Goal: Book appointment/travel/reservation

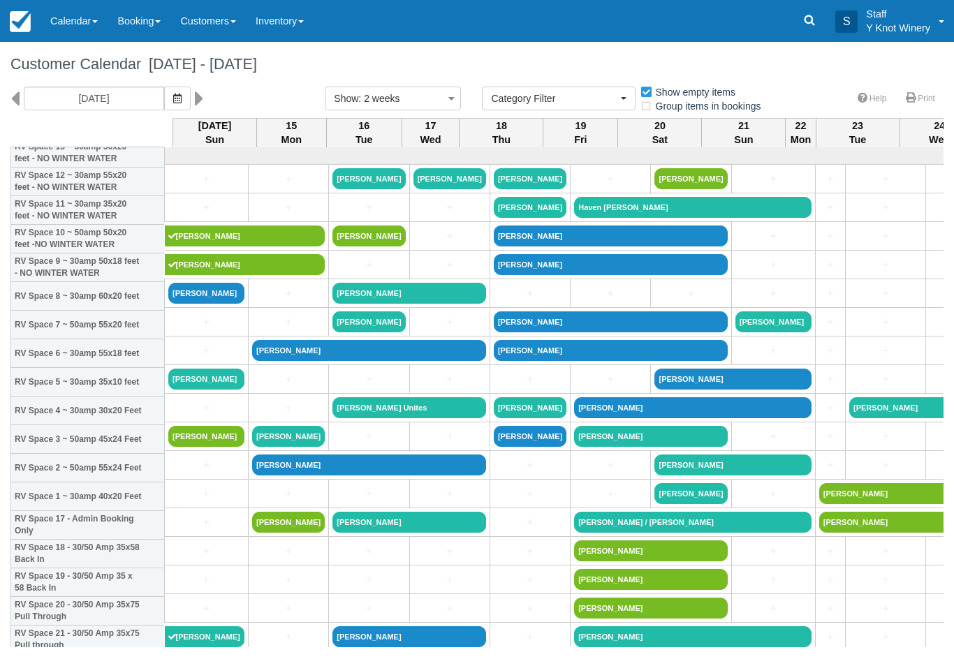
select select
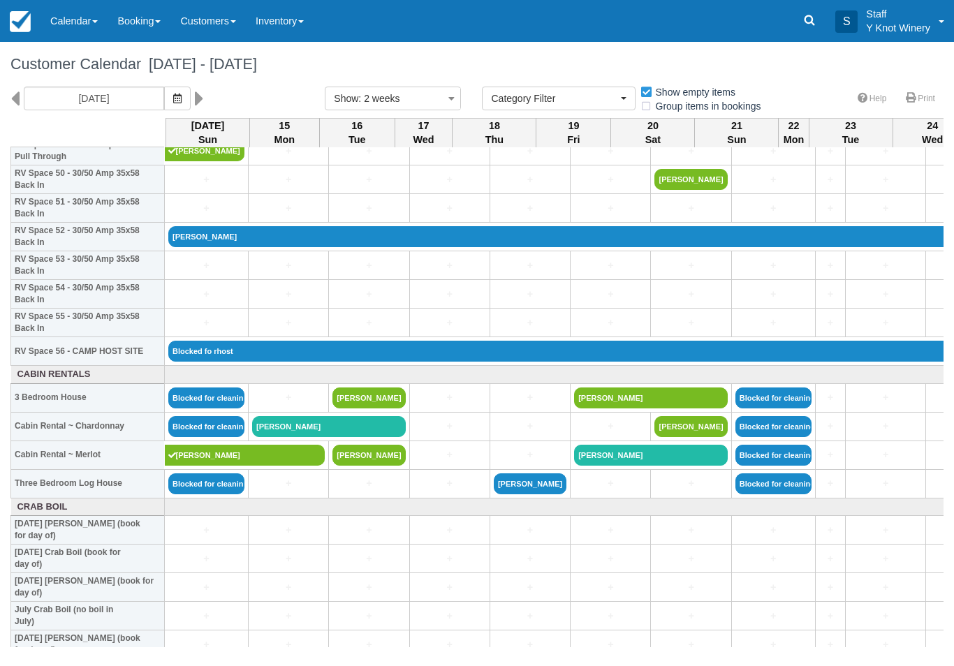
scroll to position [1458, 0]
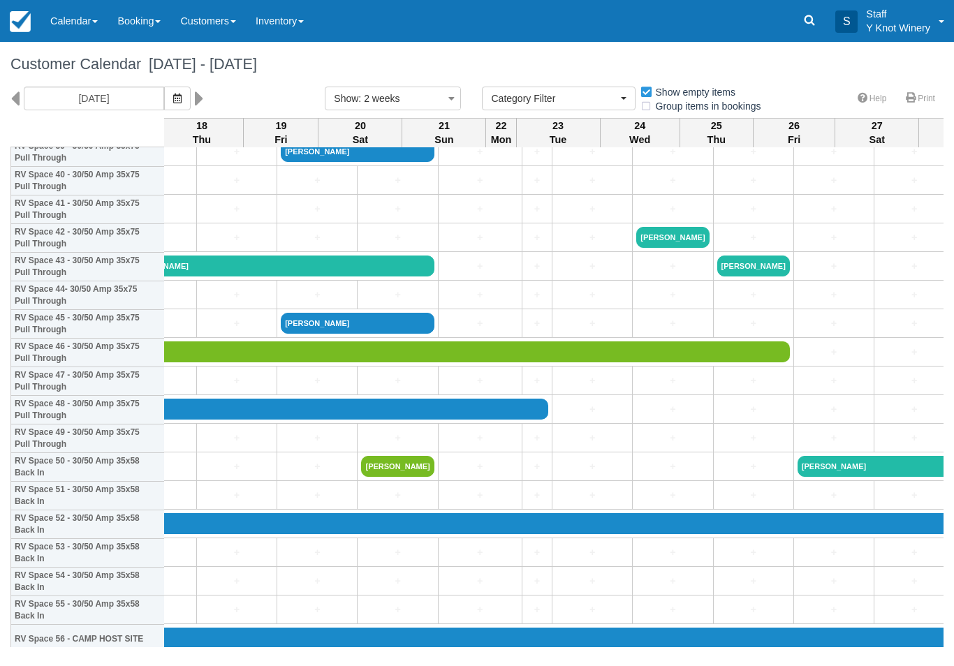
click at [173, 94] on icon "button" at bounding box center [177, 99] width 8 height 10
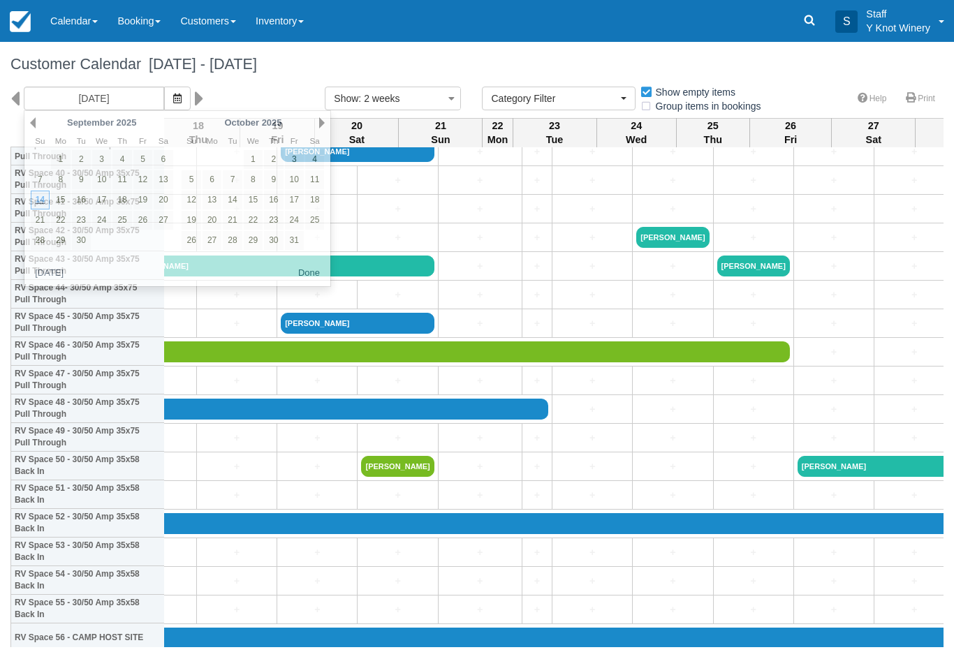
scroll to position [1174, 300]
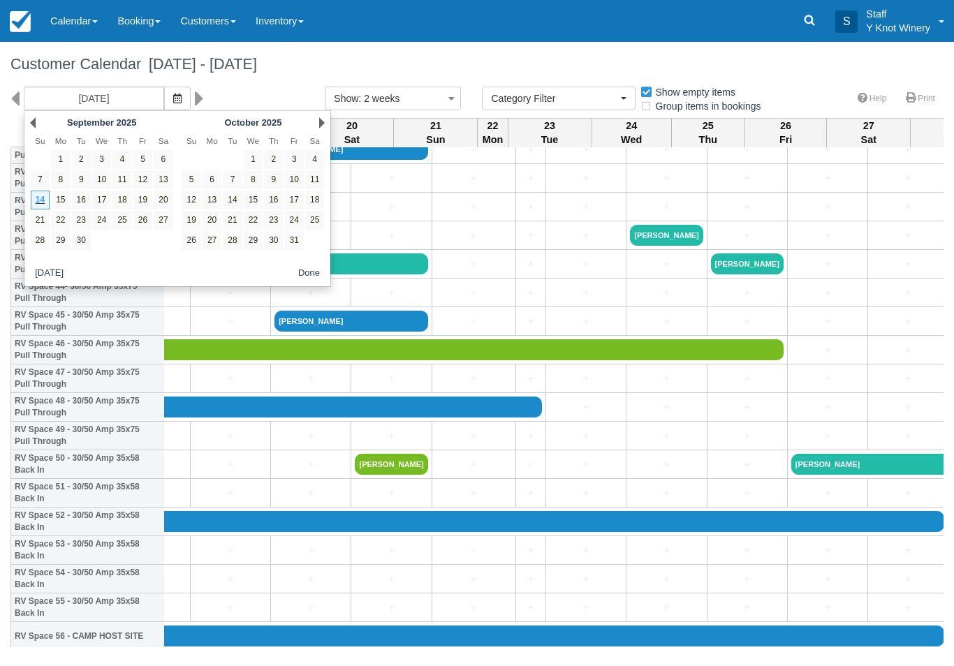
click at [296, 215] on link "24" at bounding box center [294, 220] width 19 height 19
type input "10/24/25"
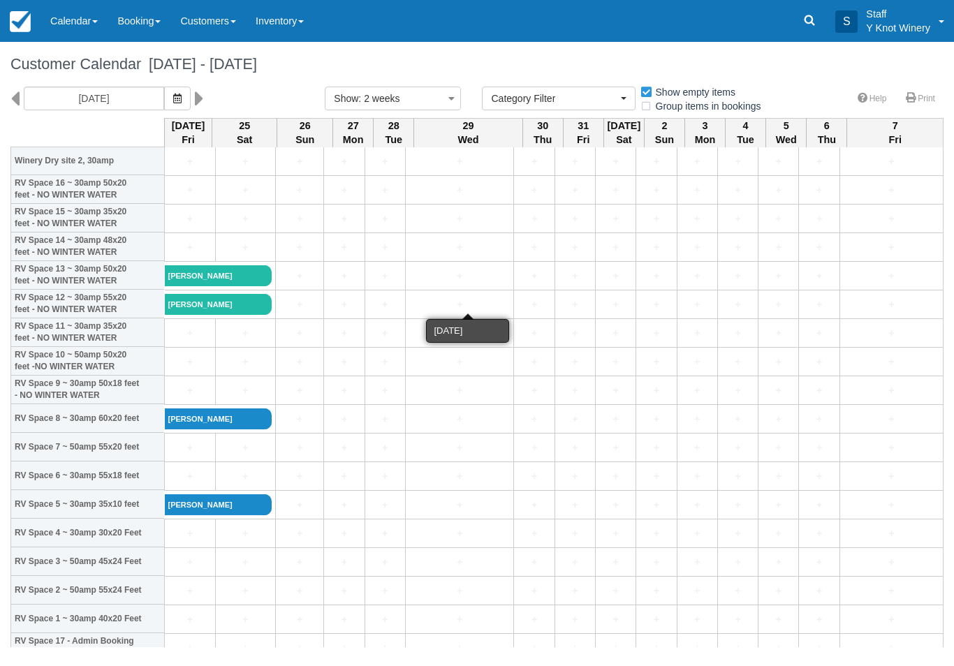
scroll to position [43, 0]
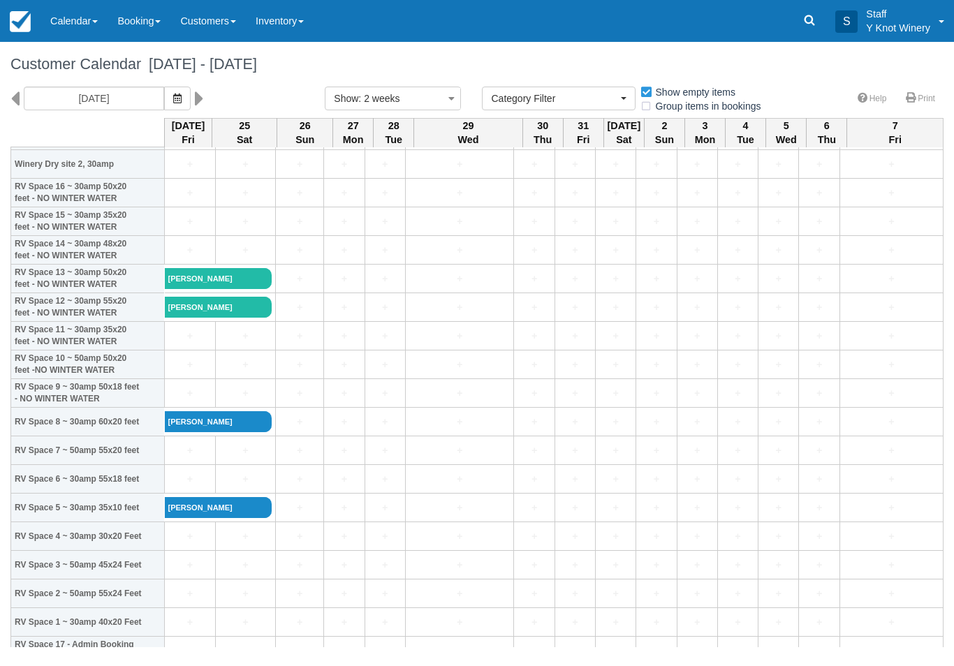
click at [64, 30] on link "Calendar" at bounding box center [73, 21] width 67 height 42
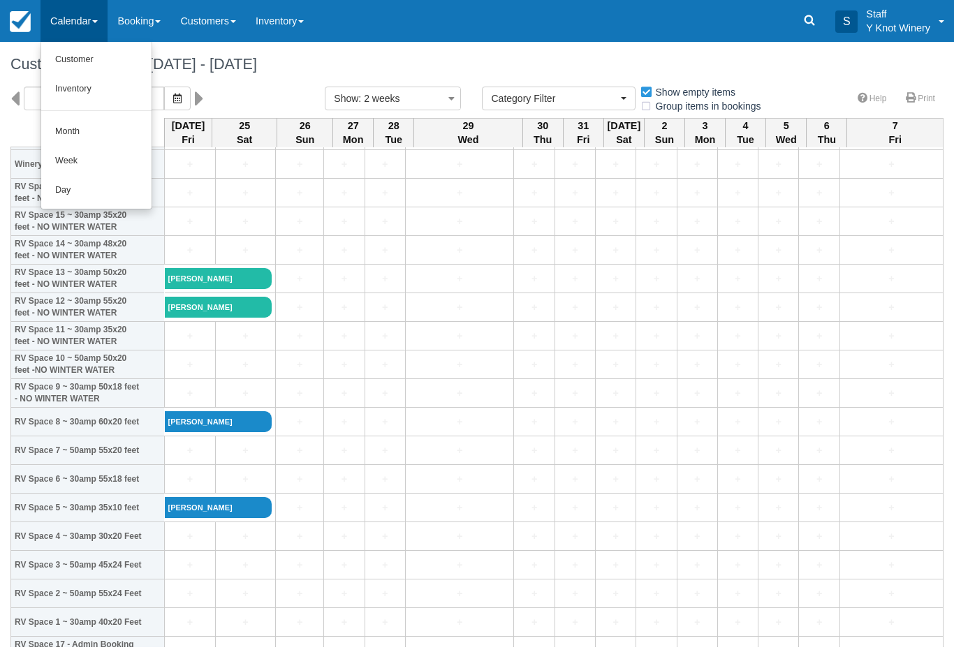
click at [74, 66] on link "Customer" at bounding box center [96, 59] width 110 height 29
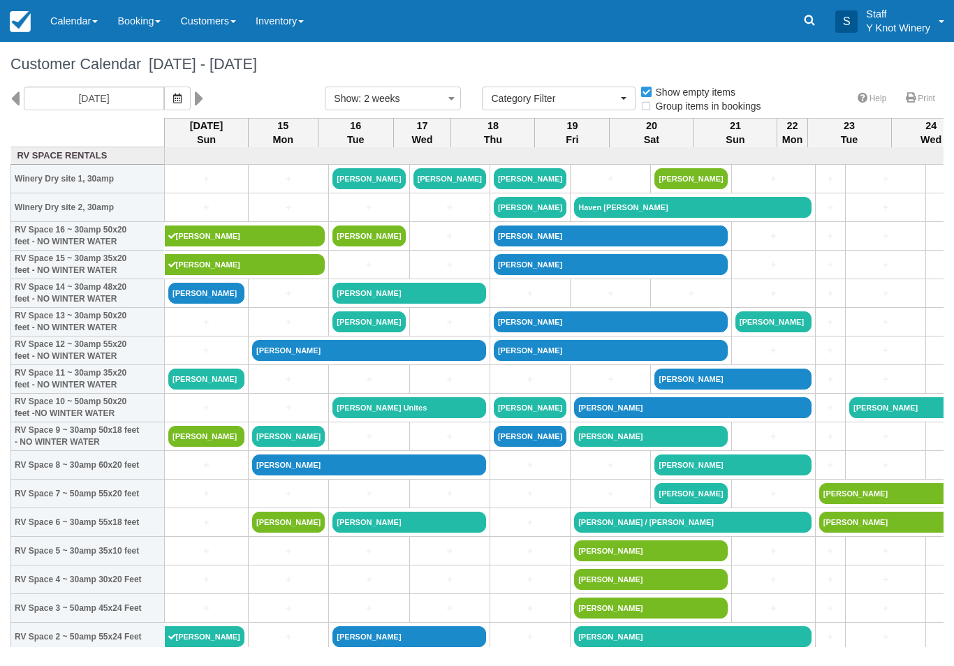
select select
click at [200, 447] on link "[PERSON_NAME]" at bounding box center [206, 436] width 76 height 21
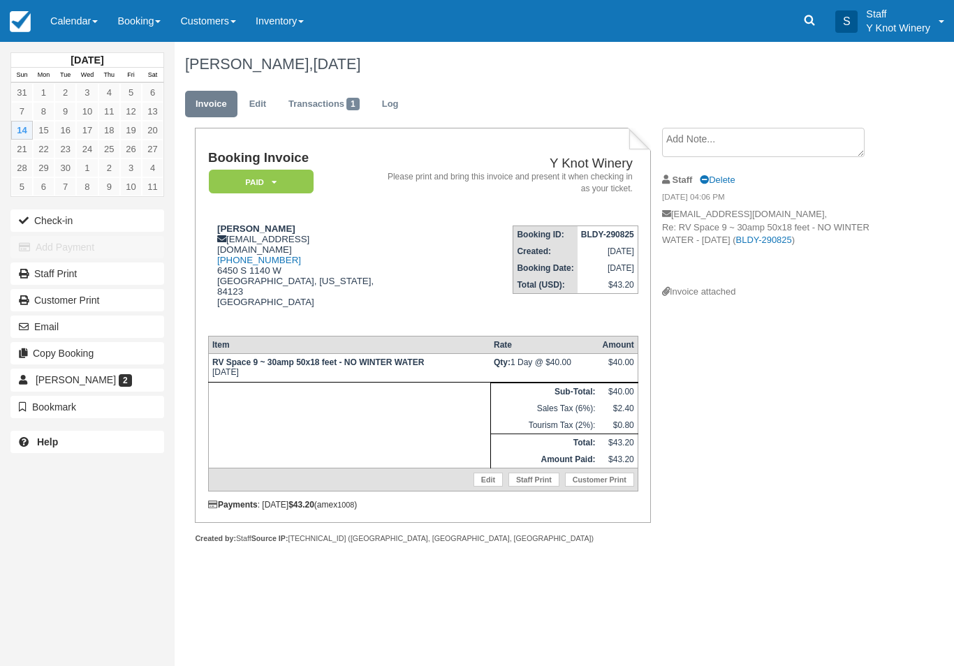
click at [43, 214] on button "Check-in" at bounding box center [87, 220] width 154 height 22
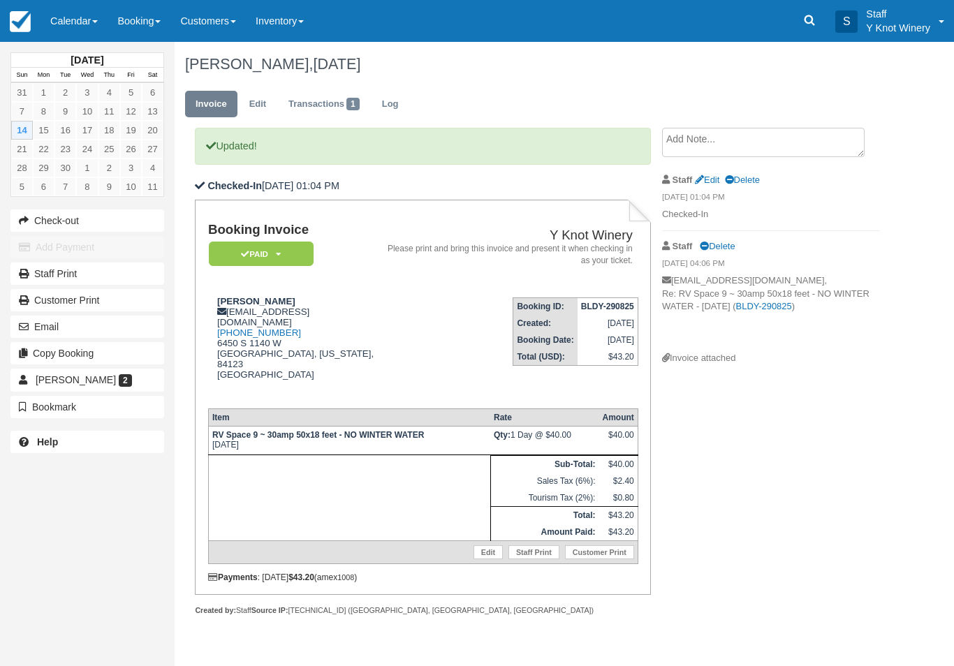
click at [78, 25] on link "Calendar" at bounding box center [73, 21] width 67 height 42
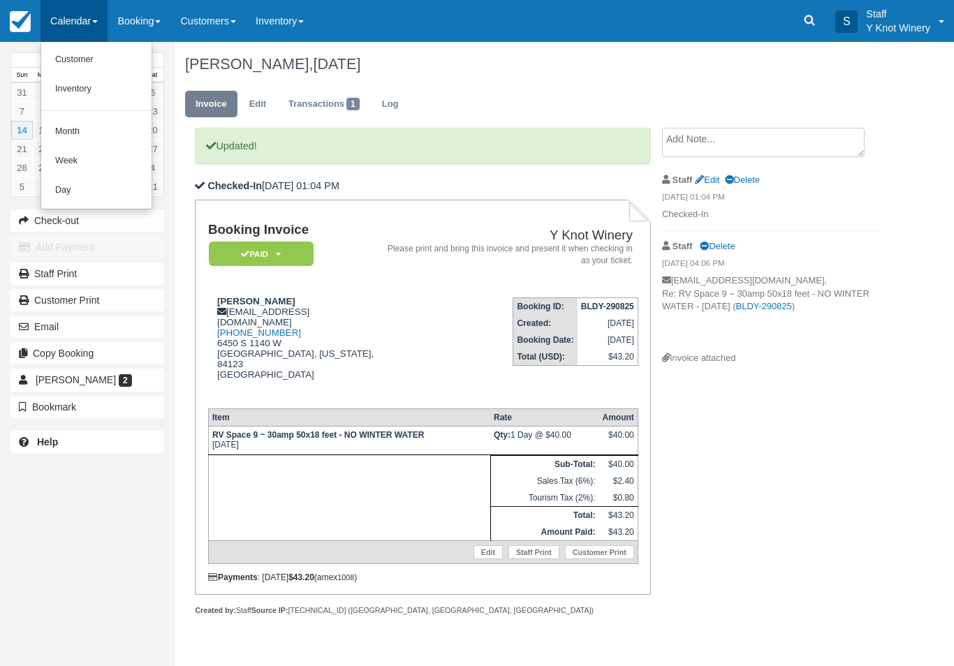
click at [64, 59] on link "Customer" at bounding box center [96, 59] width 110 height 29
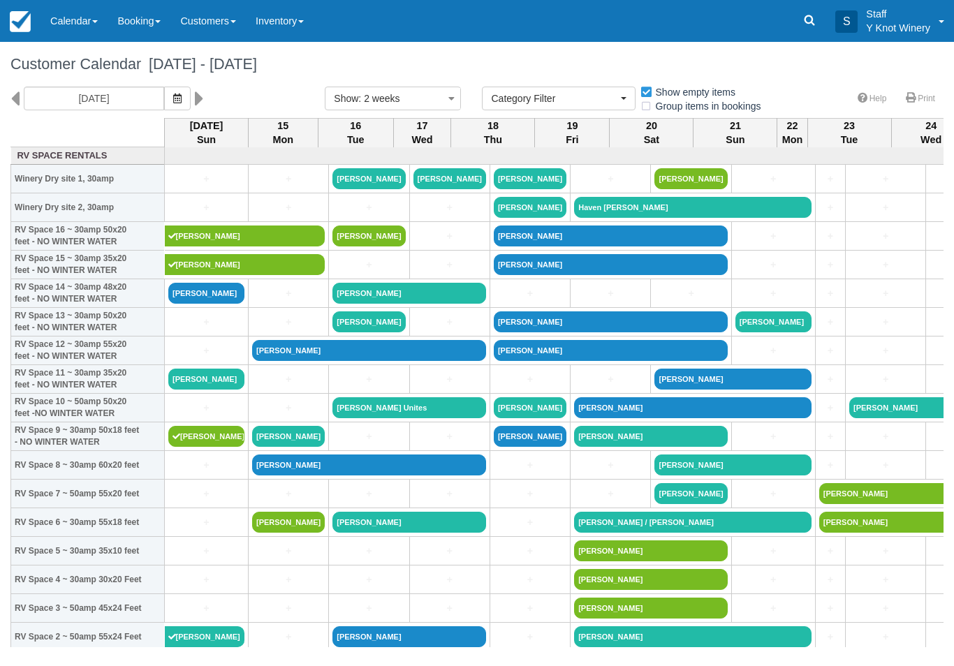
select select
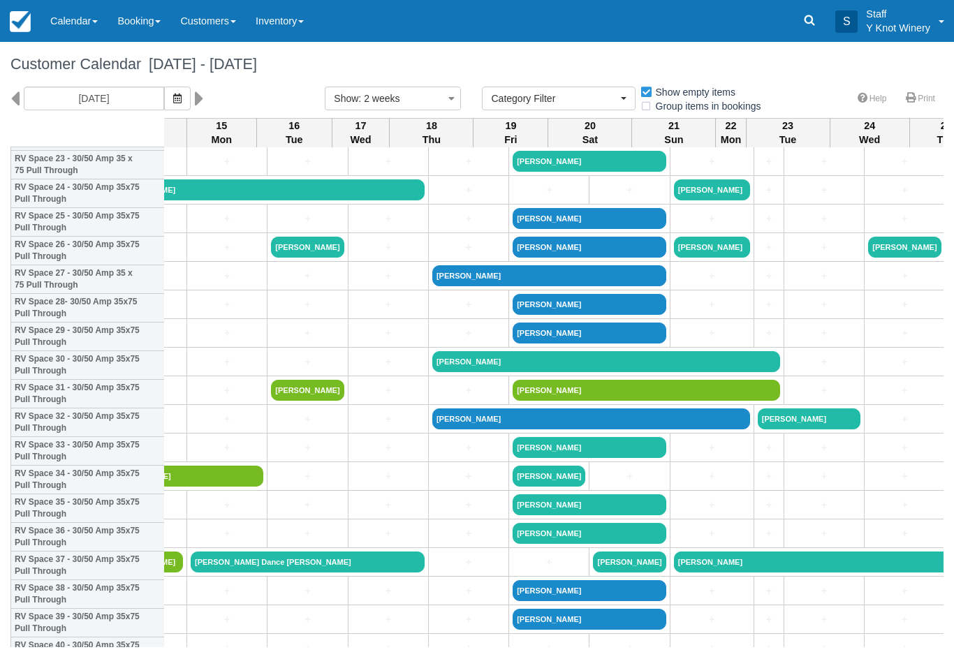
scroll to position [693, 61]
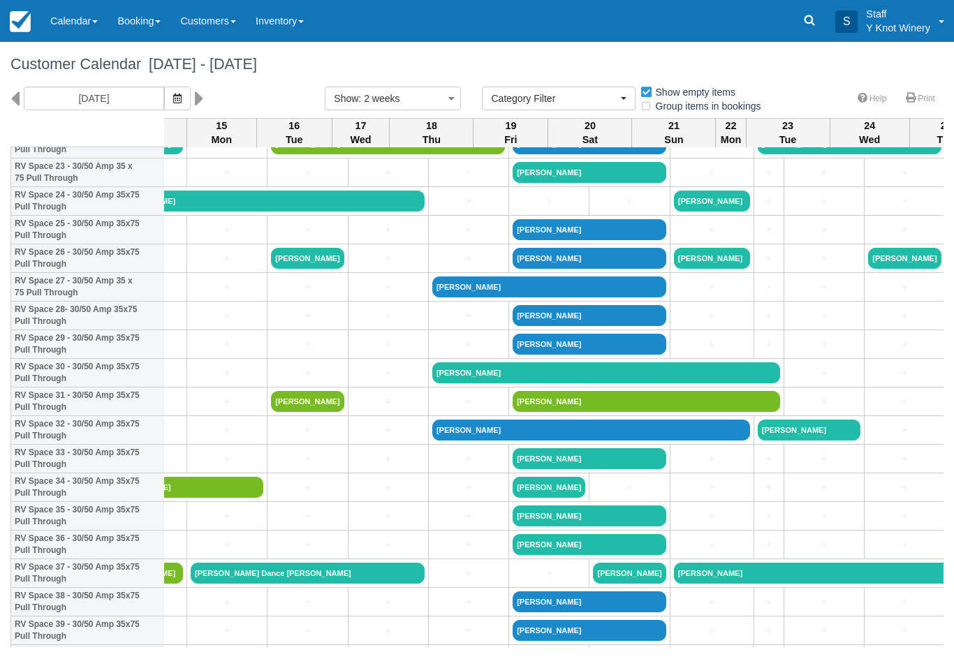
click at [434, 209] on link "+" at bounding box center [468, 201] width 73 height 15
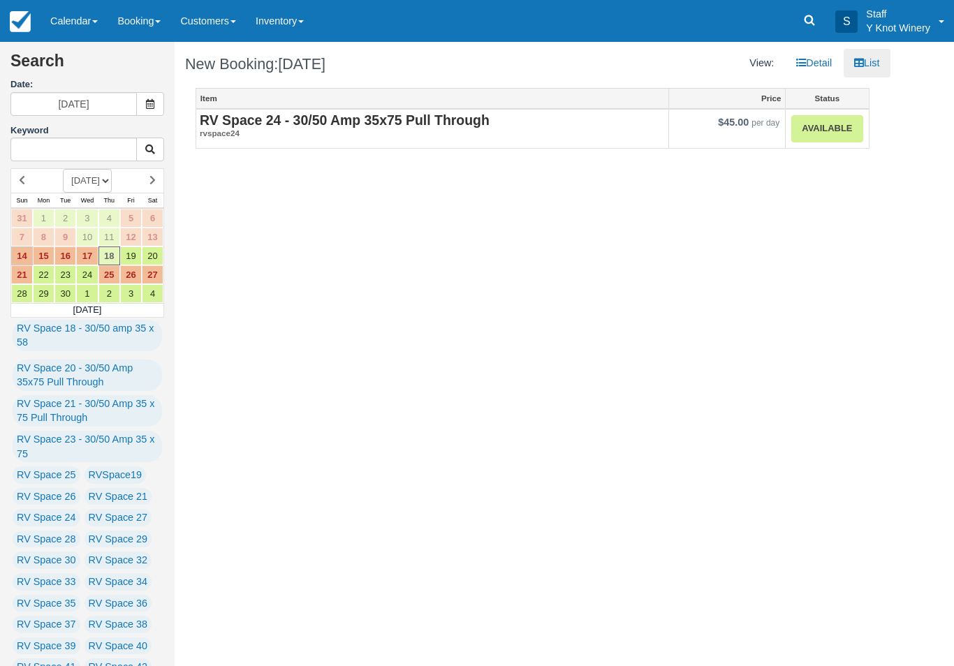
click at [837, 123] on link "Available" at bounding box center [826, 128] width 71 height 27
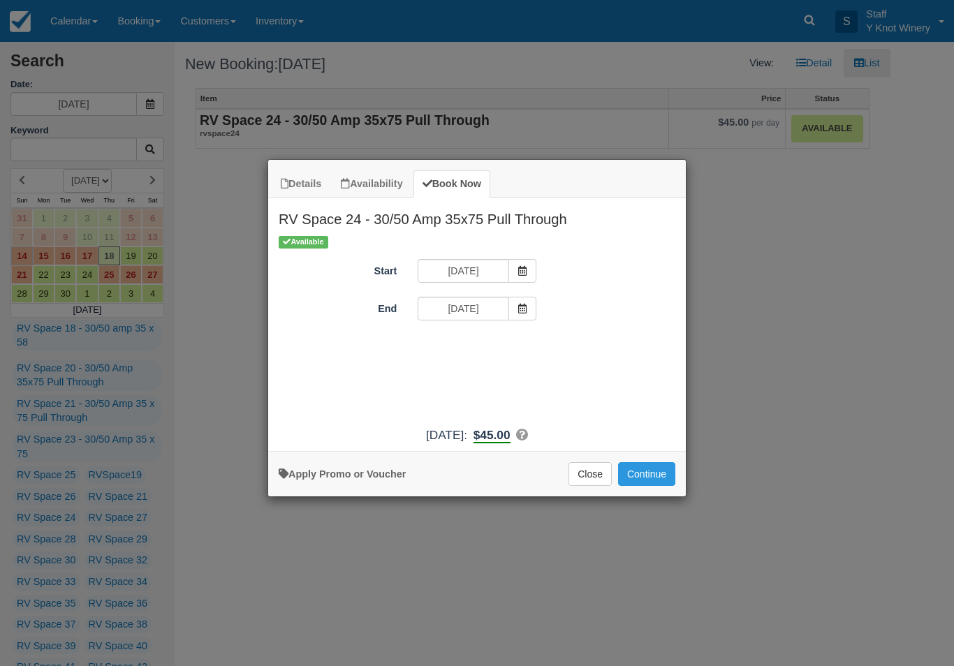
click at [522, 300] on span "Item Modal" at bounding box center [522, 309] width 28 height 24
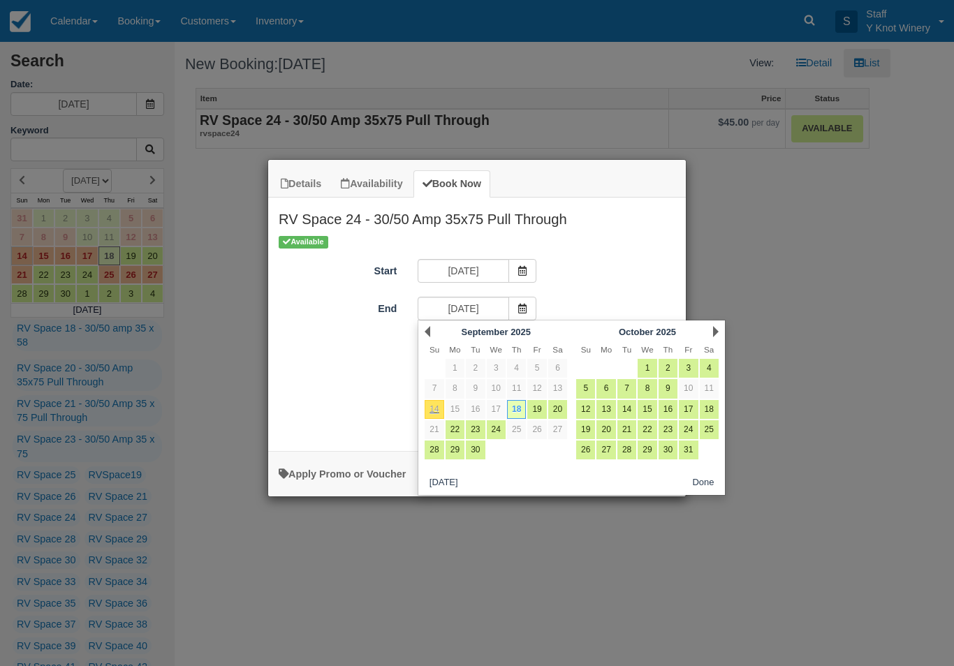
click at [556, 406] on link "20" at bounding box center [557, 409] width 19 height 19
type input "09/20/25"
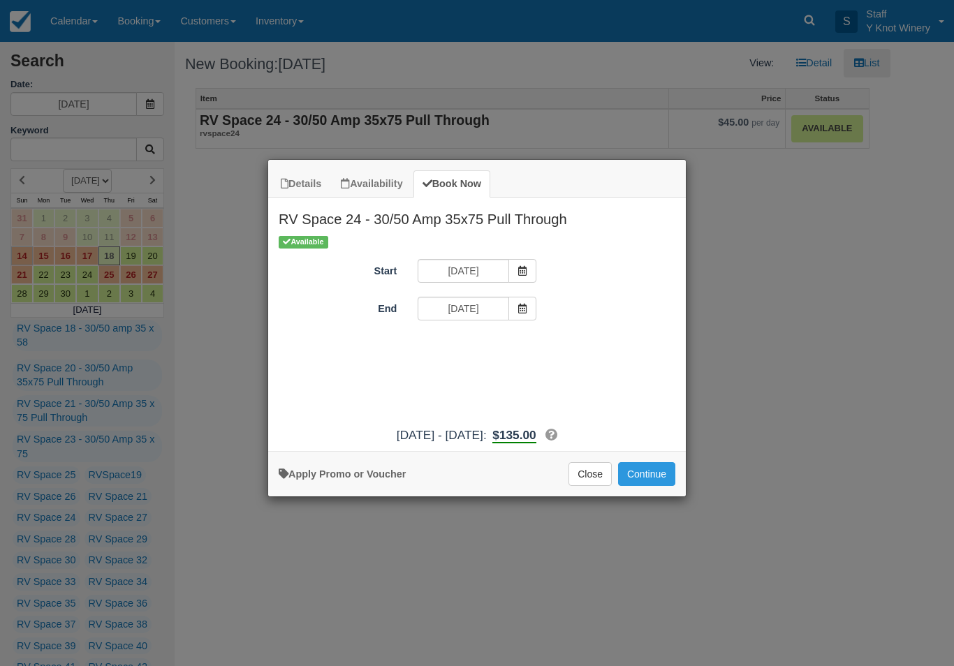
click at [655, 486] on button "Continue" at bounding box center [646, 474] width 57 height 24
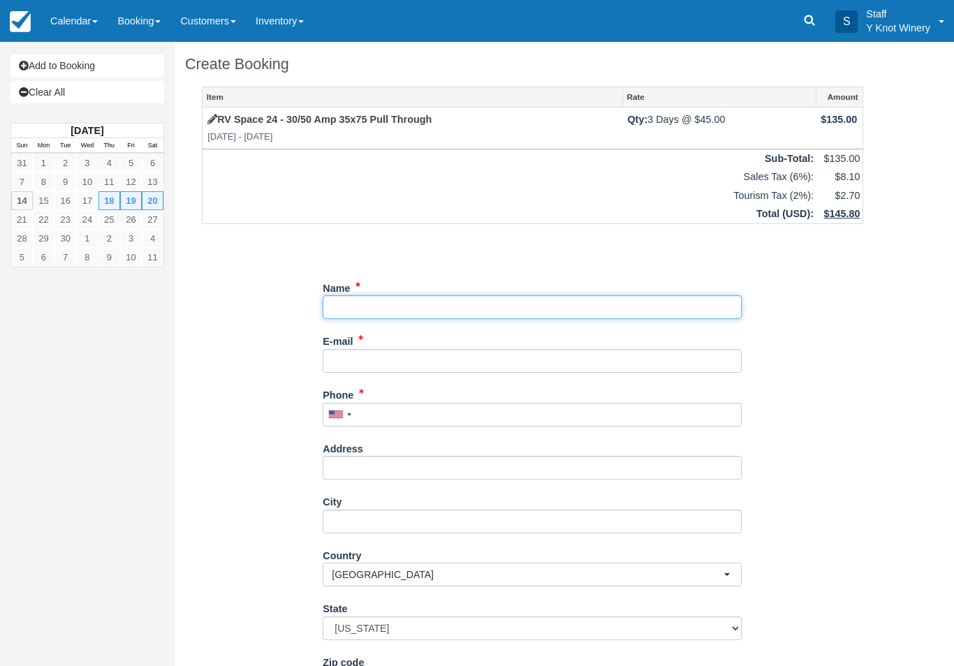
click at [408, 312] on input "Name" at bounding box center [532, 307] width 419 height 24
type input "[PERSON_NAME]"
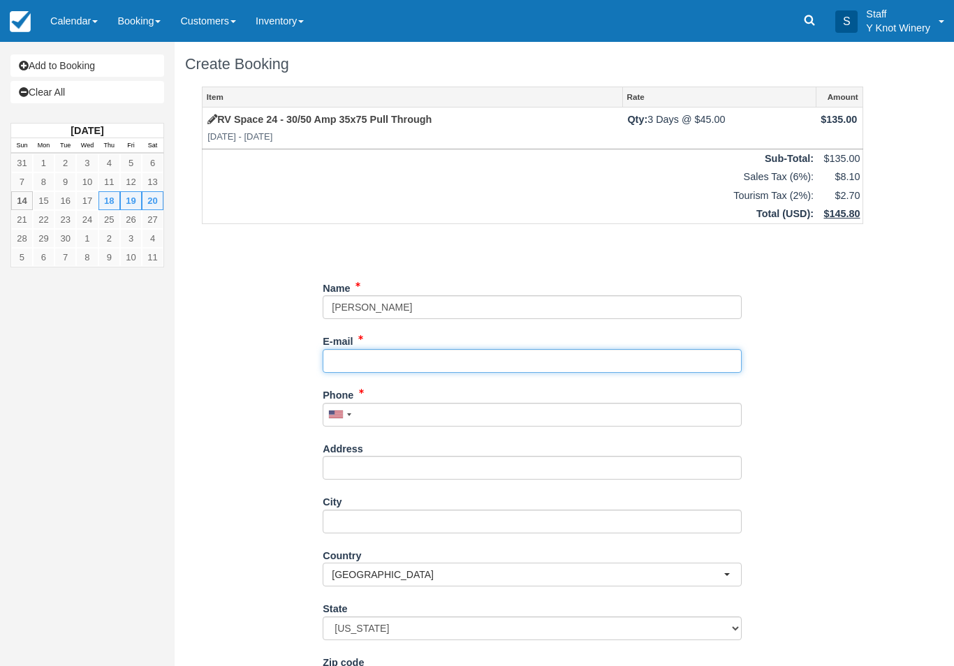
click at [475, 364] on input "E-mail" at bounding box center [532, 361] width 419 height 24
type input "murrayinahurry123@.com"
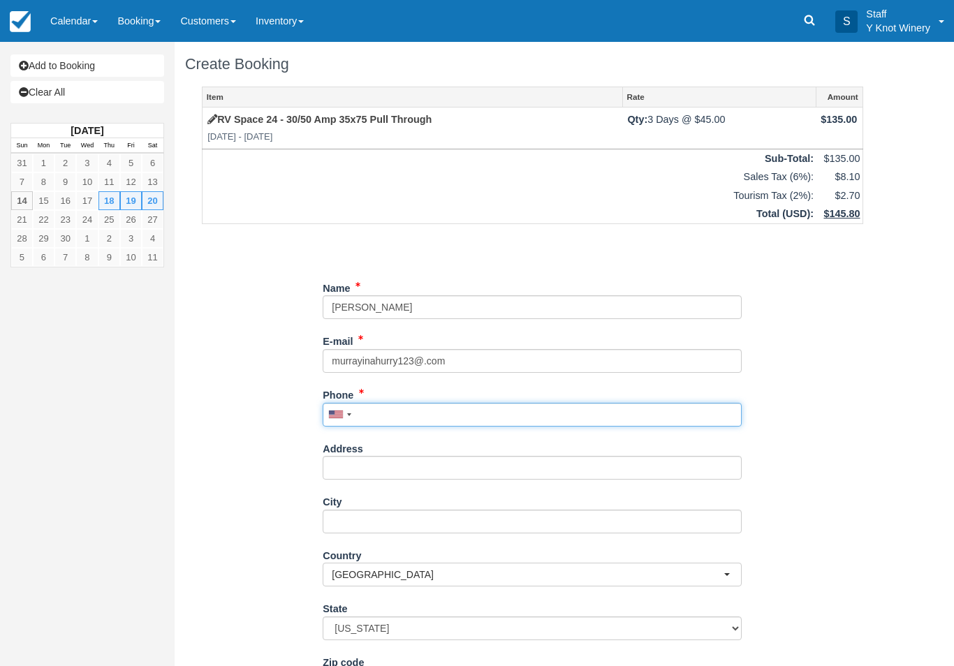
click at [395, 401] on div "Phone United States +1 Canada +1 United Kingdom +44 Afghanistan (‫افغانستان‬‎) …" at bounding box center [532, 404] width 419 height 43
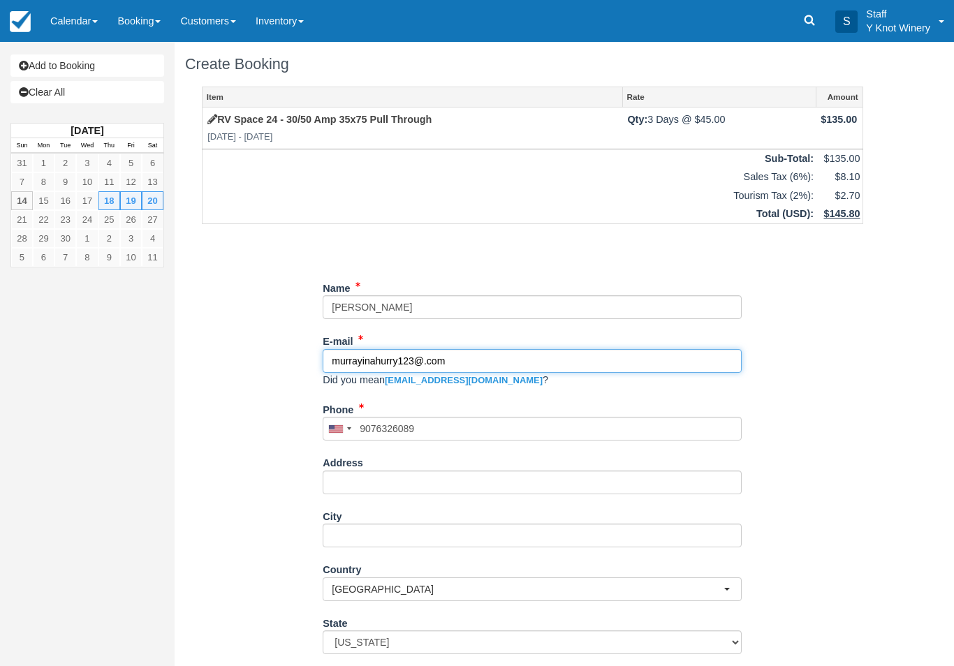
click at [475, 358] on input "murrayinahurry123@.com" at bounding box center [532, 361] width 419 height 24
type input "(907) 632-6089"
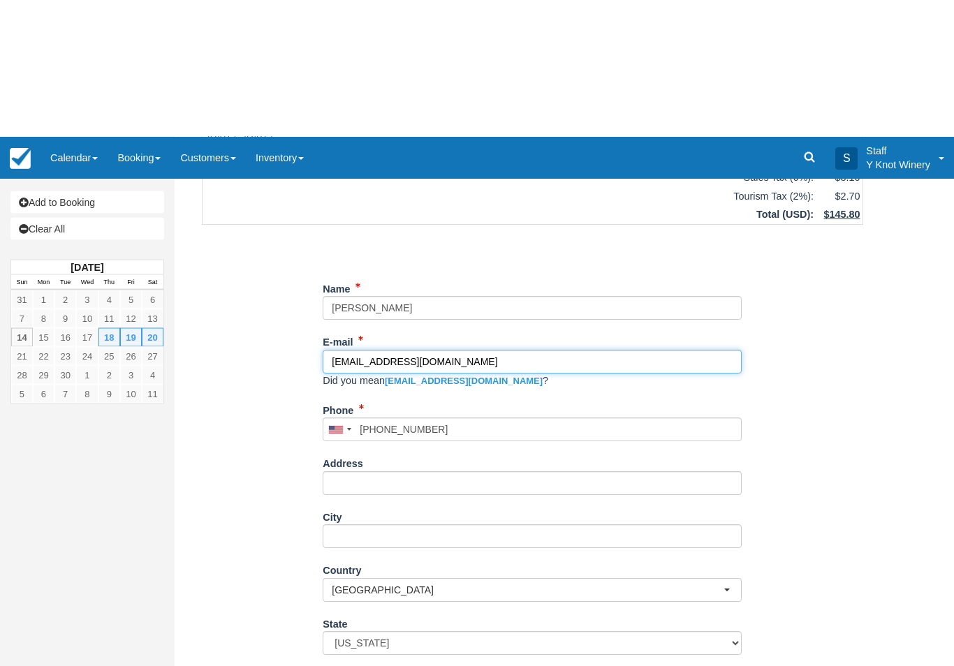
scroll to position [139, 0]
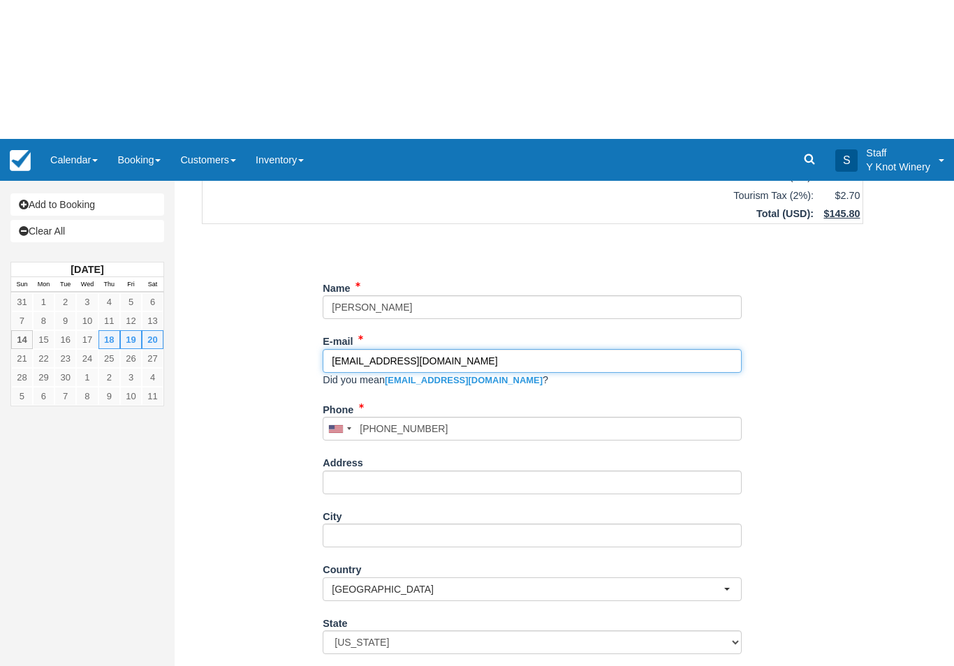
type input "[EMAIL_ADDRESS][DOMAIN_NAME]"
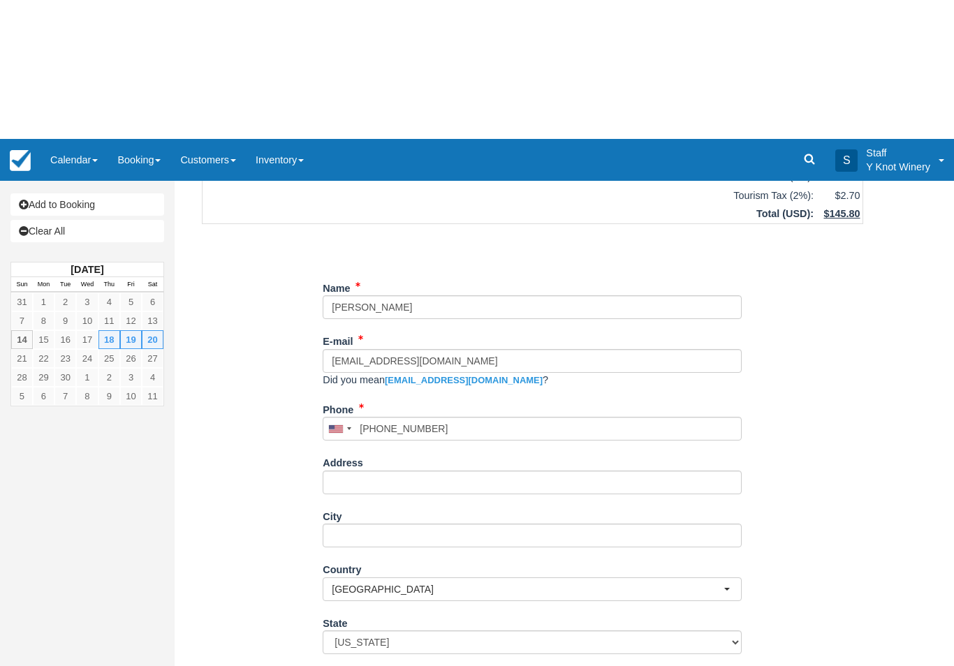
click at [371, 647] on button "Continue" at bounding box center [356, 659] width 67 height 24
type input "+19076326089"
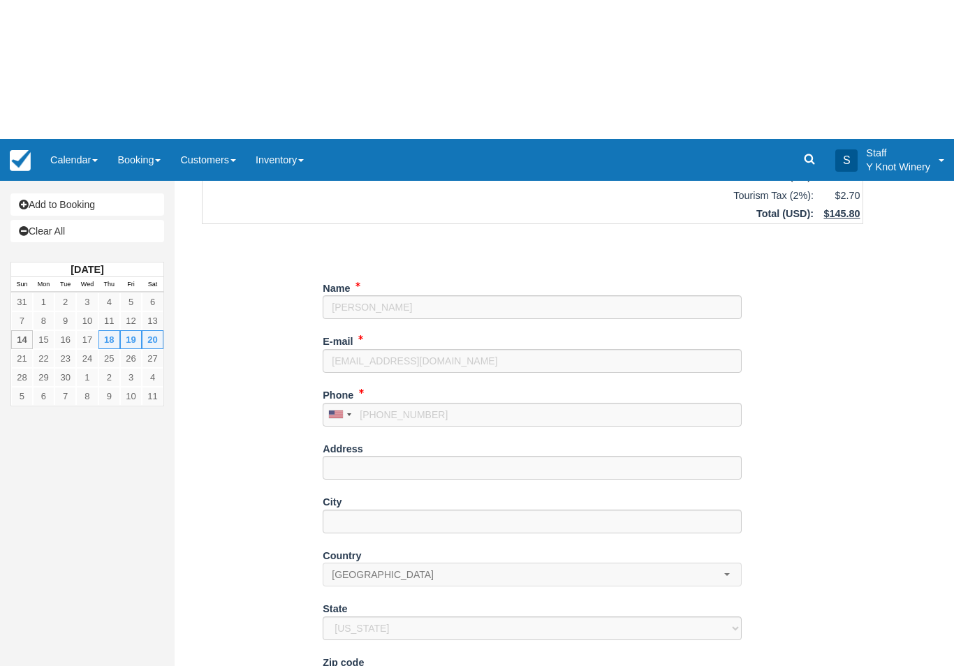
scroll to position [0, 0]
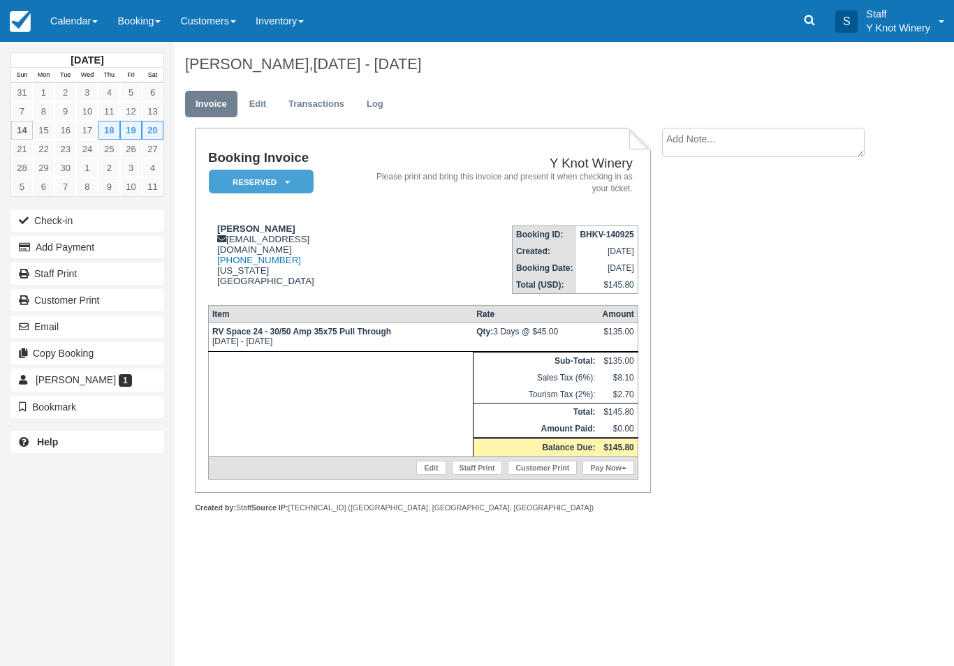
click at [36, 333] on button "Email" at bounding box center [87, 327] width 154 height 22
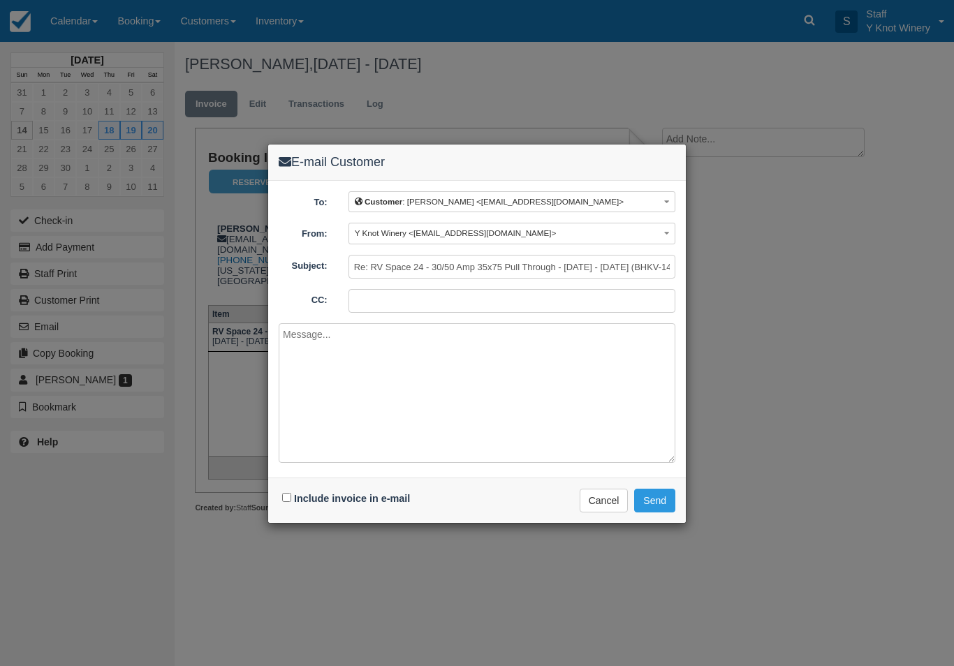
click at [298, 516] on div "Include invoice in e-mail Delivering e-mail ... Cancel Send" at bounding box center [476, 500] width 417 height 45
click at [313, 493] on label "Include invoice in e-mail" at bounding box center [352, 498] width 116 height 11
click at [291, 493] on input "Include invoice in e-mail" at bounding box center [286, 497] width 9 height 9
checkbox input "true"
click at [660, 503] on button "Send" at bounding box center [654, 501] width 41 height 24
